Goal: Task Accomplishment & Management: Manage account settings

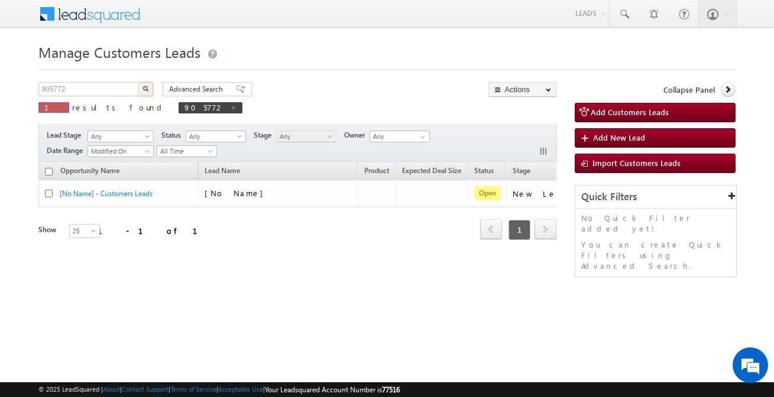
click at [106, 90] on input "905772" at bounding box center [88, 89] width 101 height 14
type input "893792"
click at [138, 82] on button "button" at bounding box center [145, 89] width 15 height 14
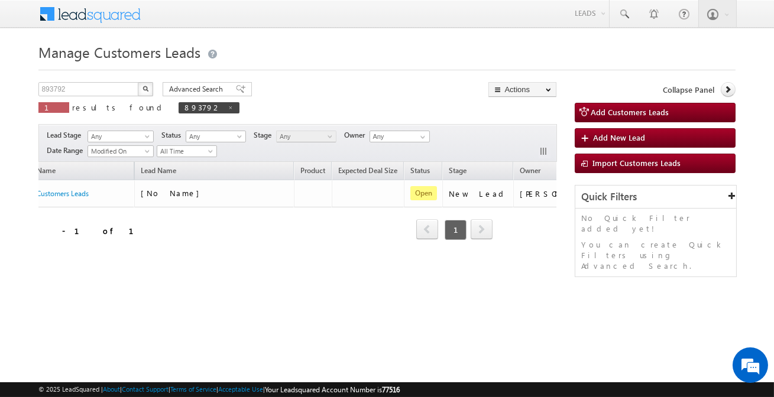
scroll to position [0, 99]
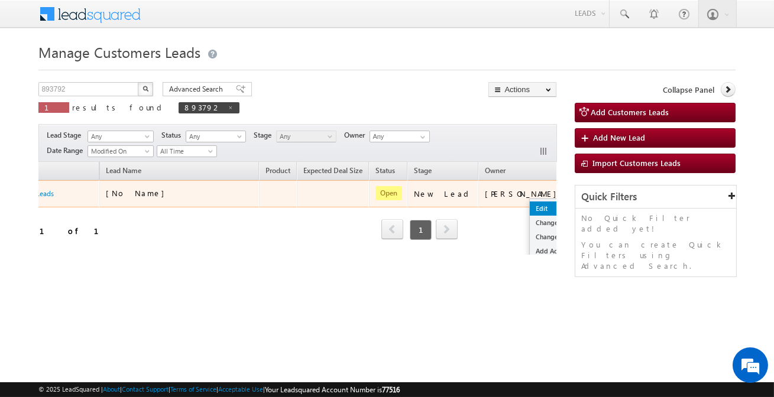
click at [530, 203] on link "Edit" at bounding box center [559, 209] width 59 height 14
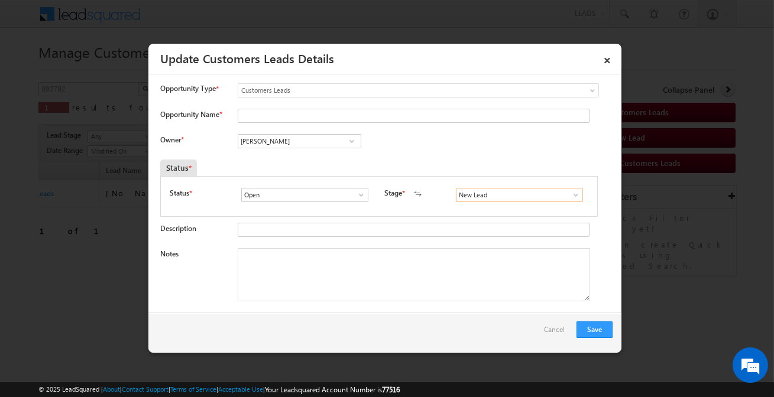
click at [511, 190] on input "New Lead" at bounding box center [519, 195] width 127 height 14
type input "Sales Marked"
click at [324, 148] on div "[PERSON_NAME] [PERSON_NAME] [PERSON_NAME]" at bounding box center [309, 142] width 143 height 17
click at [327, 141] on input "[PERSON_NAME]" at bounding box center [300, 141] width 124 height 14
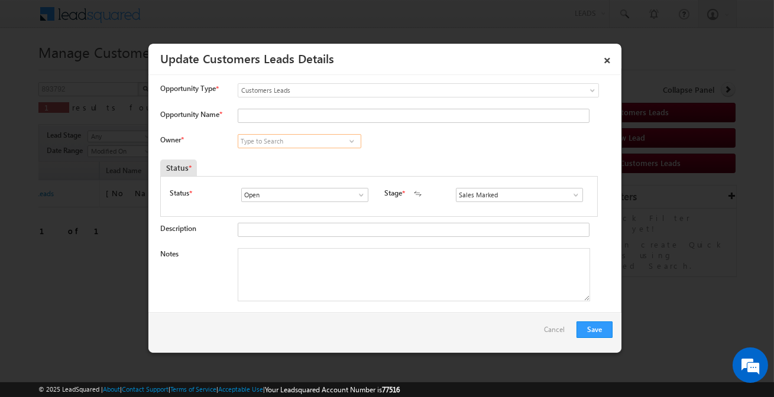
paste input "[PERSON_NAME]"
click at [314, 155] on link "[PERSON_NAME] [PERSON_NAME][EMAIL_ADDRESS][DOMAIN_NAME]" at bounding box center [300, 159] width 124 height 22
type input "[PERSON_NAME]"
click at [319, 115] on input "Opportunity Name *" at bounding box center [414, 116] width 352 height 14
paste input "[PERSON_NAME]"
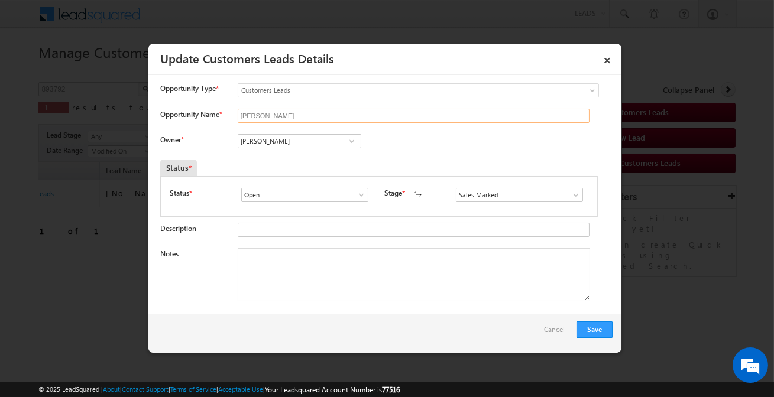
type input "[PERSON_NAME]"
click at [466, 205] on div "Status * Open Won Lost Open Stage * New Lead Interested" at bounding box center [379, 198] width 418 height 20
click at [351, 273] on textarea "Notes" at bounding box center [414, 274] width 352 height 53
paste textarea "AMIT / Construction / 10 lakh Customer required / Customer is salaried plus he …"
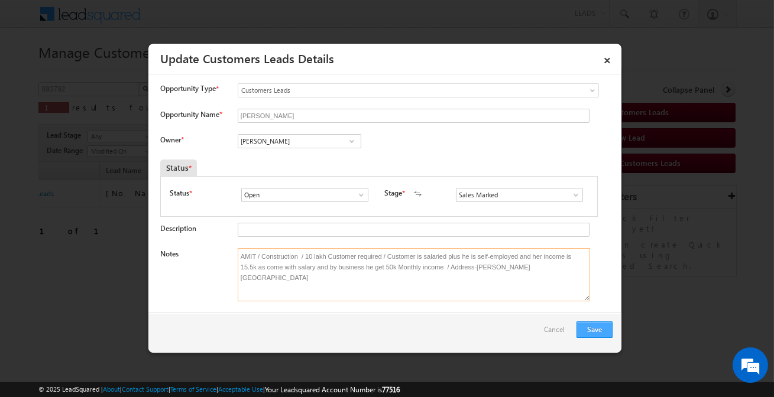
type textarea "AMIT / Construction / 10 lakh Customer required / Customer is salaried plus he …"
click at [589, 328] on button "Save" at bounding box center [594, 330] width 36 height 17
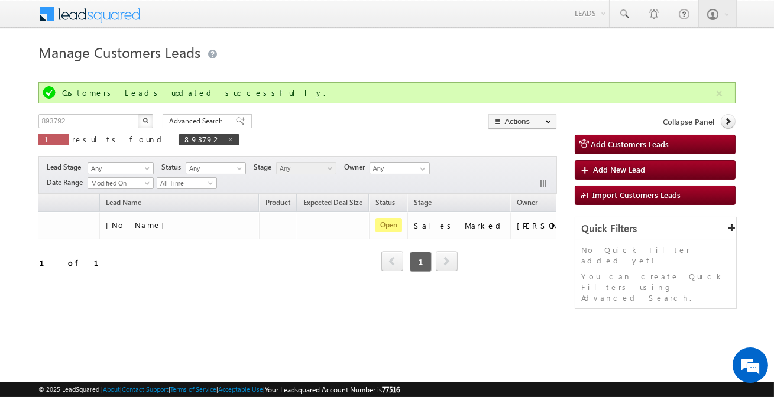
scroll to position [0, 0]
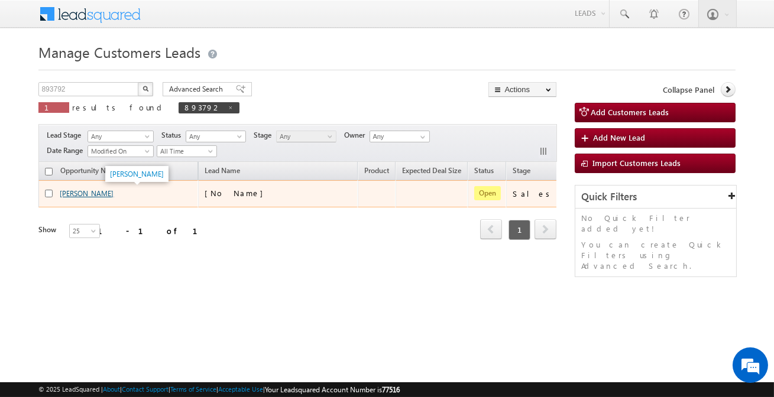
drag, startPoint x: 69, startPoint y: 223, endPoint x: 63, endPoint y: 192, distance: 32.0
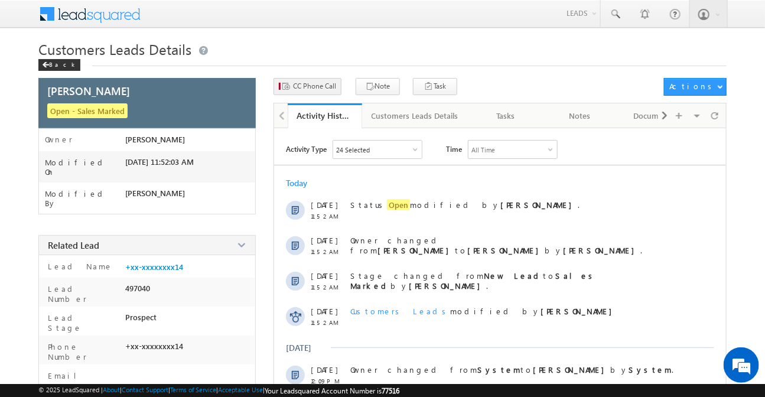
drag, startPoint x: 315, startPoint y: 98, endPoint x: 314, endPoint y: 90, distance: 7.1
click at [315, 97] on div "CC Phone Call Note Task Actions Automation Report" at bounding box center [500, 90] width 453 height 25
click at [314, 90] on span "CC Phone Call" at bounding box center [314, 86] width 43 height 11
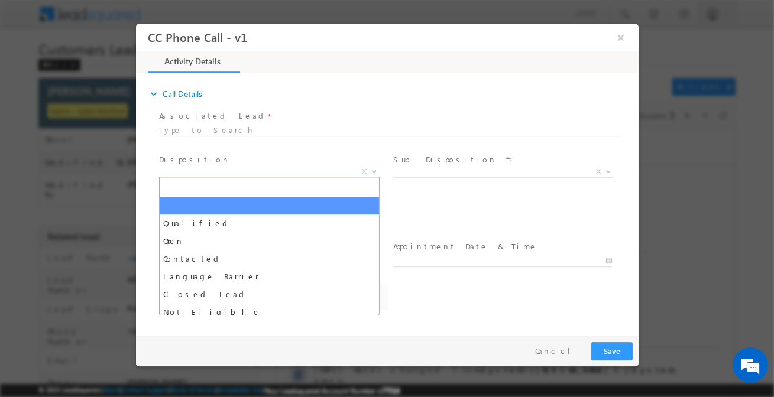
click at [246, 169] on span "X" at bounding box center [268, 172] width 220 height 12
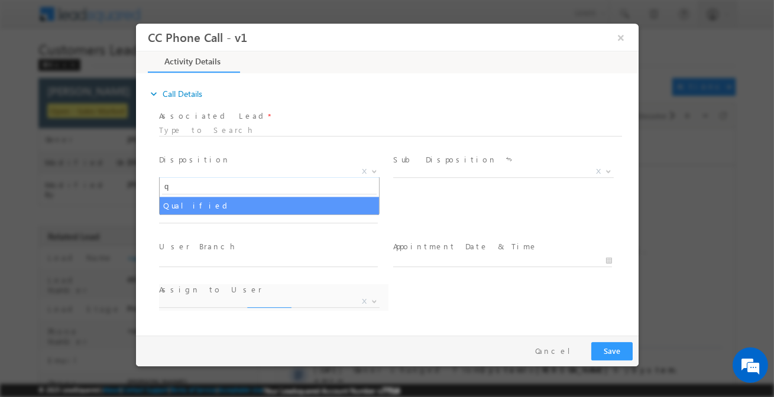
type input "q"
select select "Qualified"
select select "[EMAIL_ADDRESS][DOMAIN_NAME]"
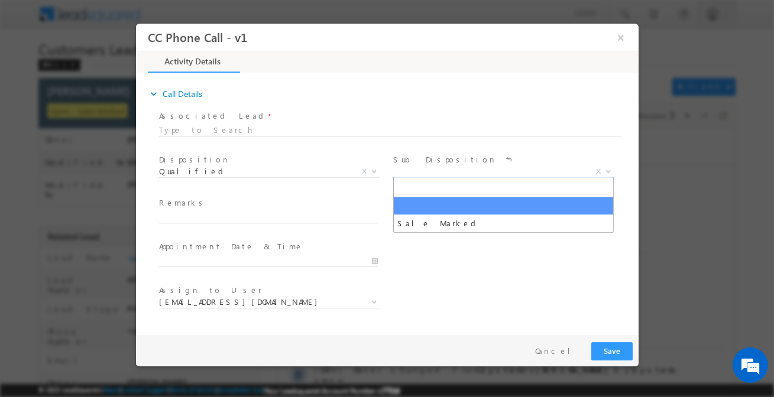
click at [463, 176] on span "X" at bounding box center [502, 172] width 220 height 12
type input "sa"
select select "Sale Marked"
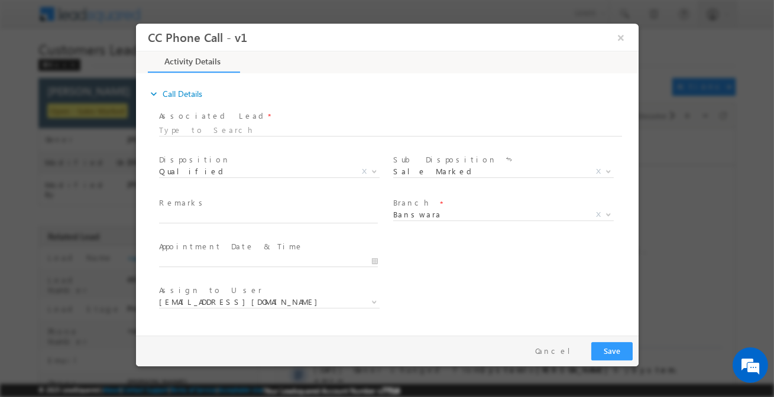
click at [316, 225] on span at bounding box center [267, 229] width 218 height 13
click at [322, 217] on input "text" at bounding box center [267, 218] width 219 height 12
paste input "AMIT / Construction / 10 lakh Customer required / Customer is salaried plus he …"
type input "AMIT / Construction / 10 lakh Customer required / Customer is salaried plus he …"
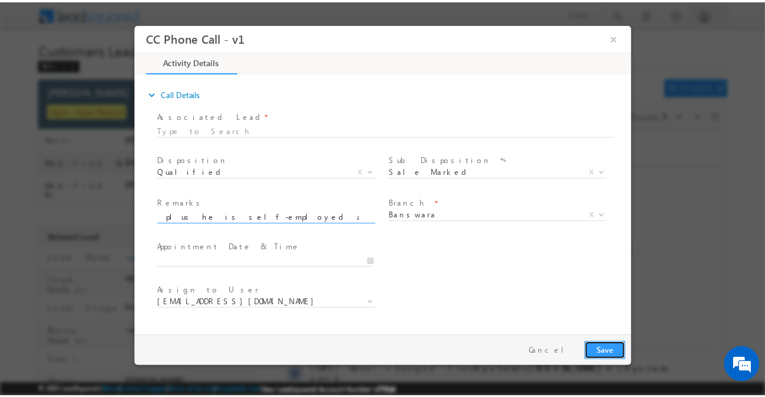
scroll to position [0, 0]
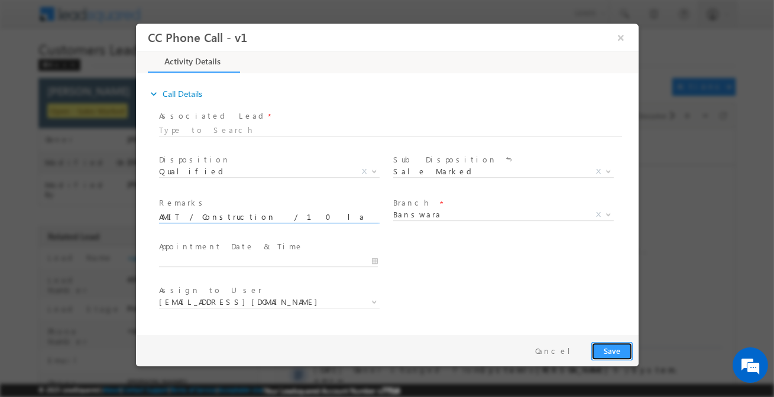
click at [600, 348] on button "Save" at bounding box center [610, 351] width 41 height 18
